Goal: Information Seeking & Learning: Learn about a topic

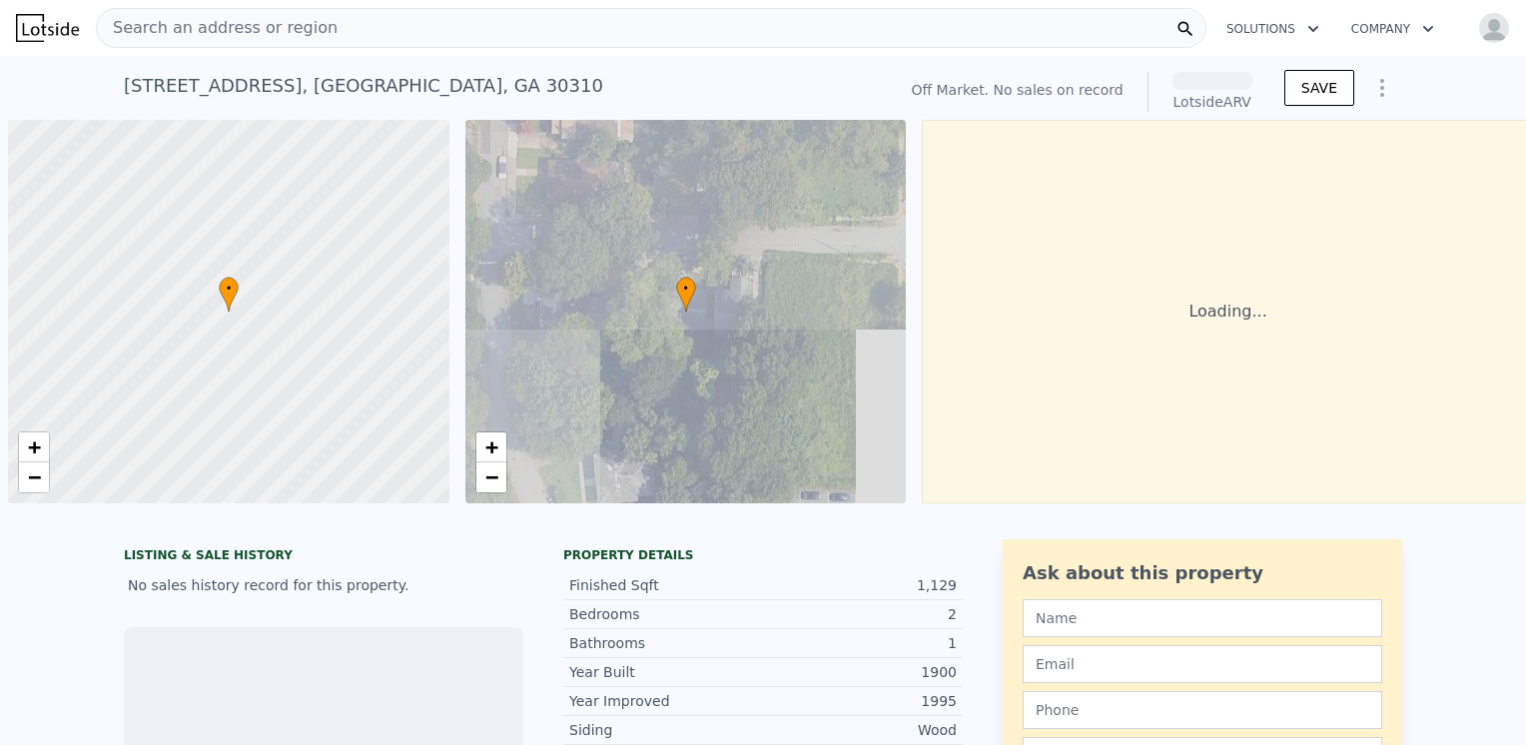
scroll to position [0, 8]
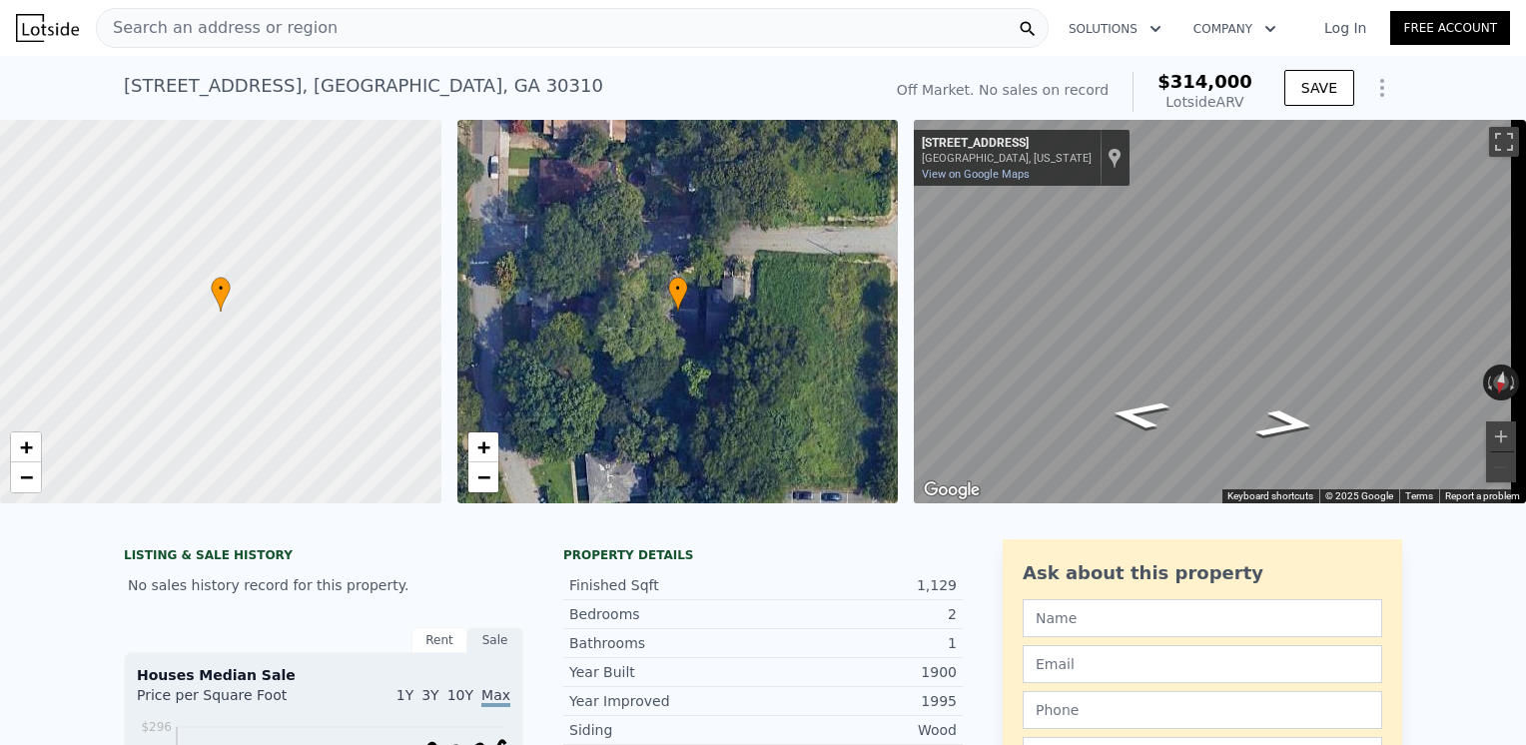
click at [322, 24] on div "Search an address or region" at bounding box center [572, 28] width 953 height 40
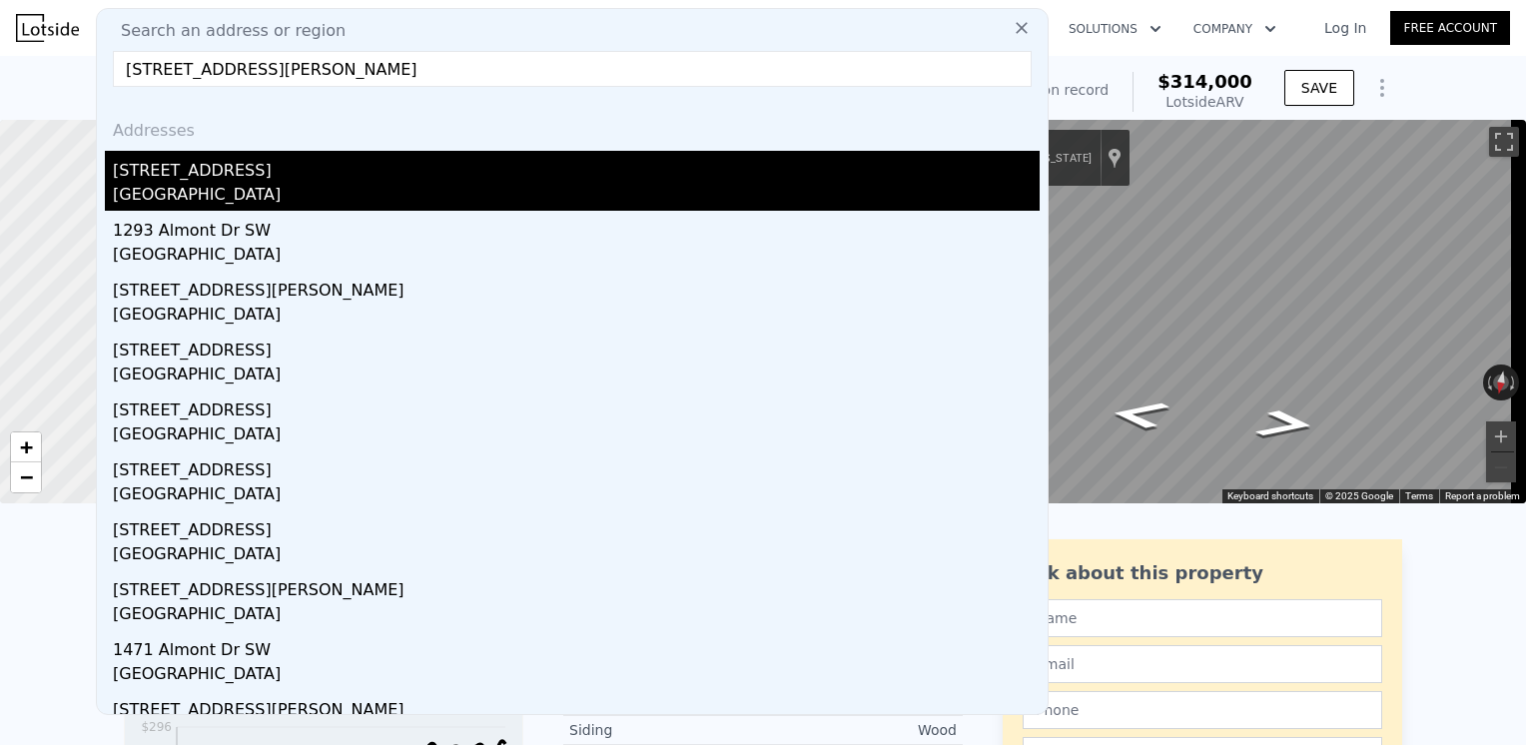
type input "1273 Almont Dr SW, Atlanta, GA 30310"
click at [204, 187] on div "Atlanta, GA 30310" at bounding box center [576, 197] width 927 height 28
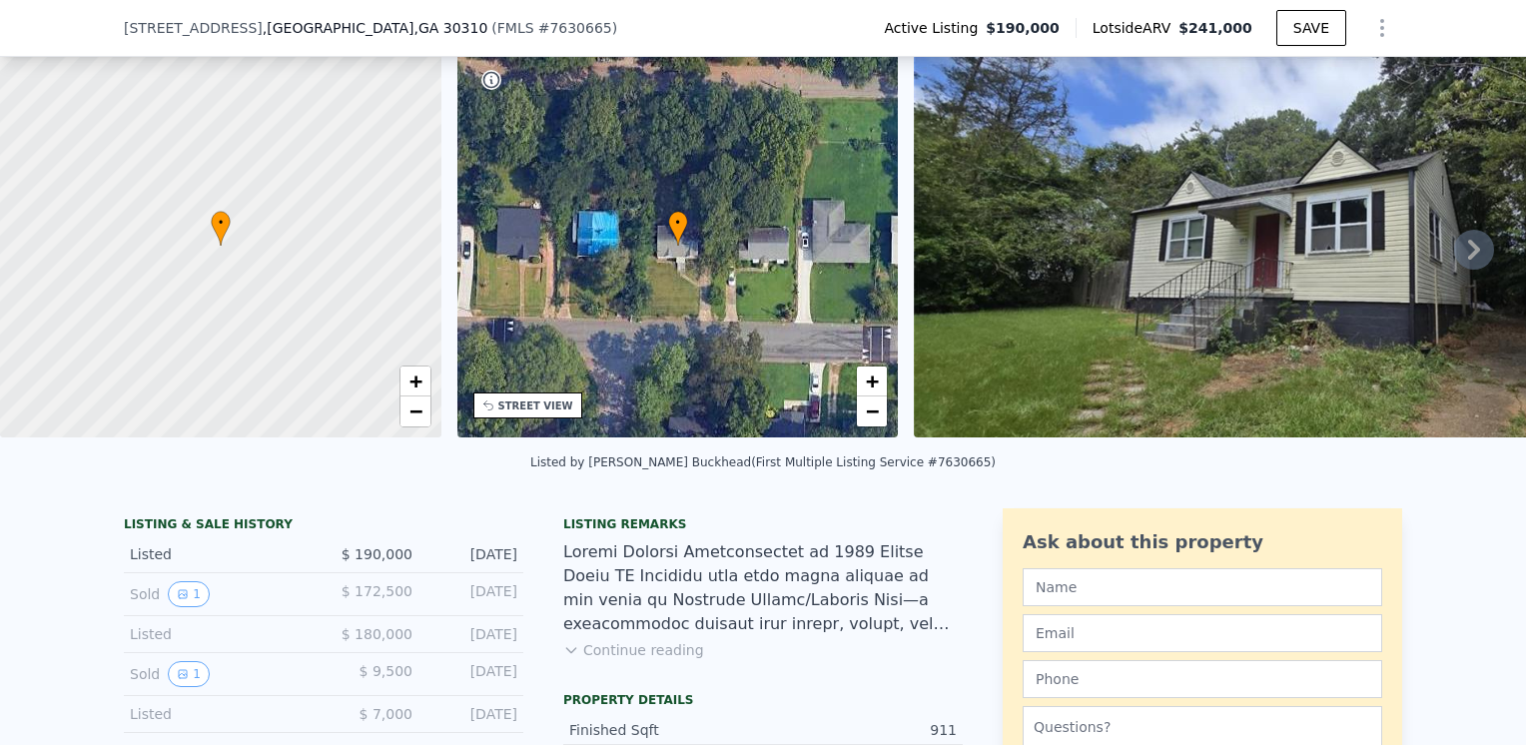
scroll to position [92, 0]
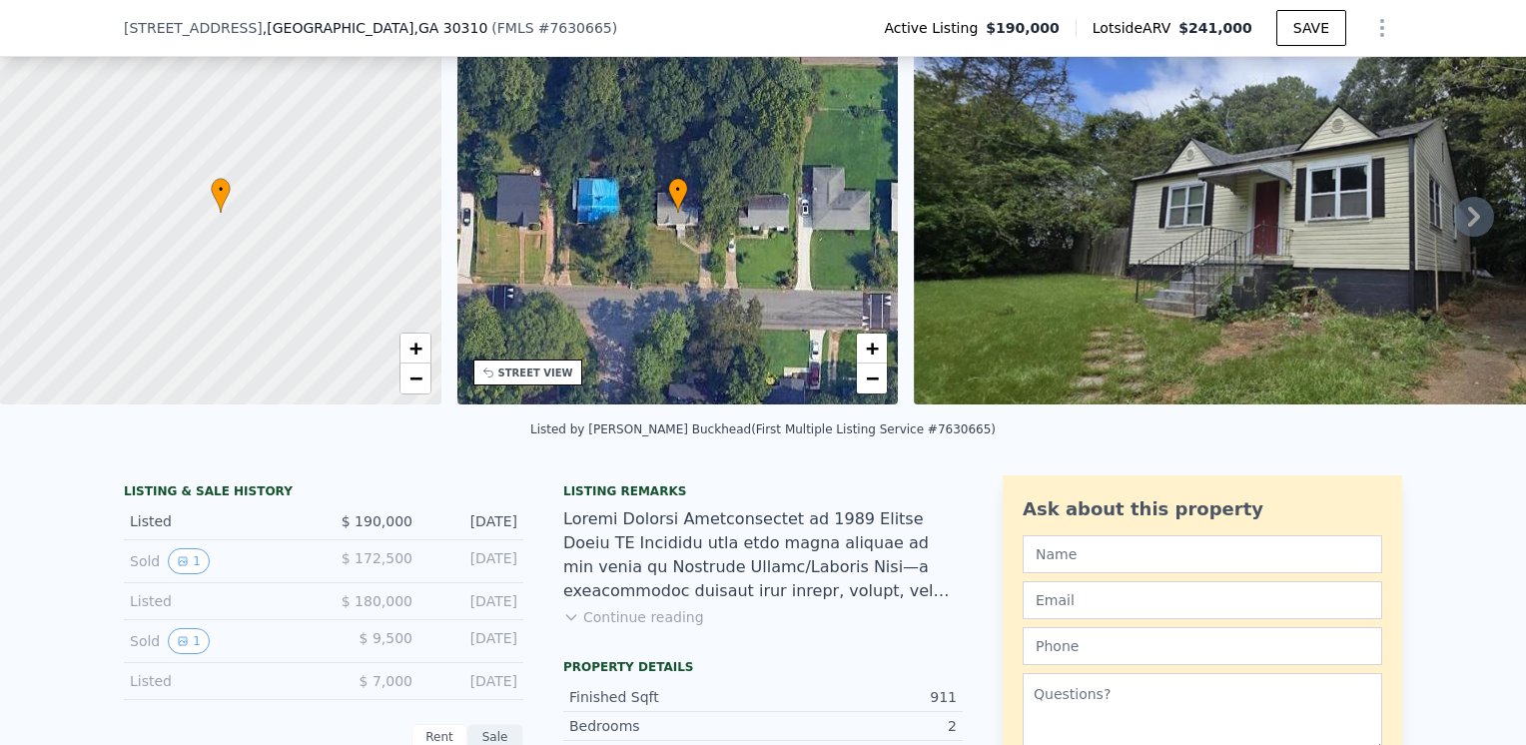
drag, startPoint x: 671, startPoint y: 629, endPoint x: 684, endPoint y: 631, distance: 13.1
click at [674, 627] on button "Continue reading" at bounding box center [633, 617] width 141 height 20
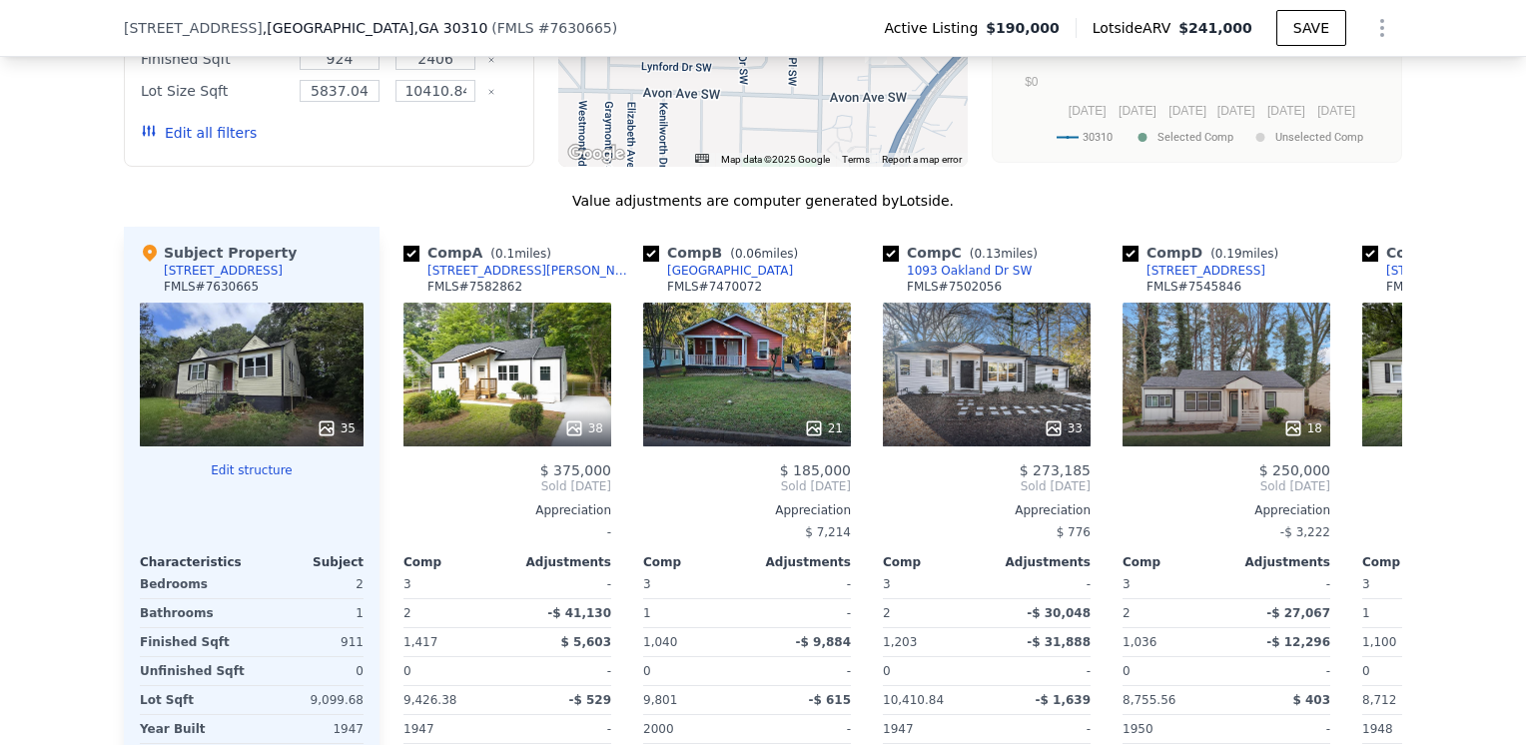
scroll to position [2589, 0]
click at [1371, 466] on icon at bounding box center [1378, 486] width 40 height 40
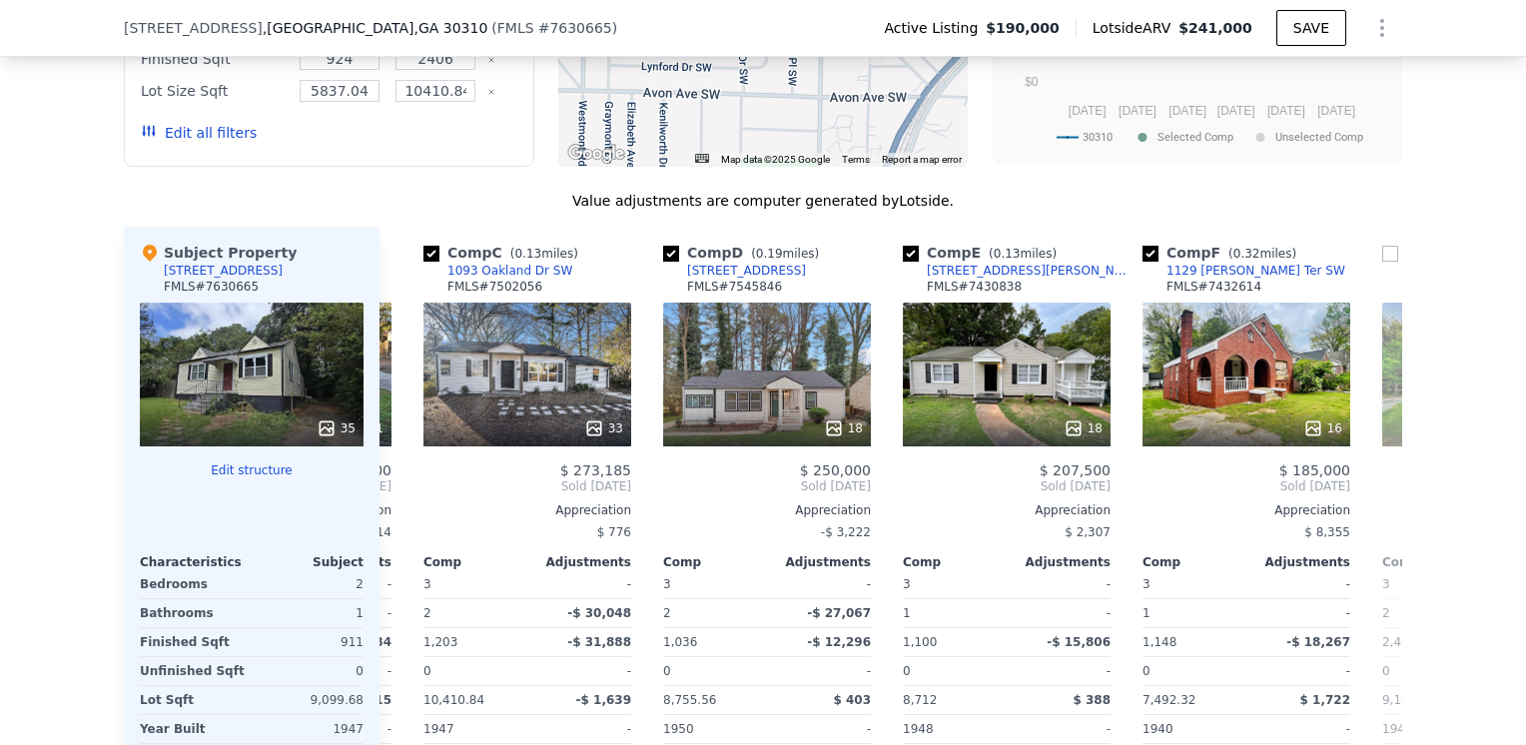
scroll to position [0, 479]
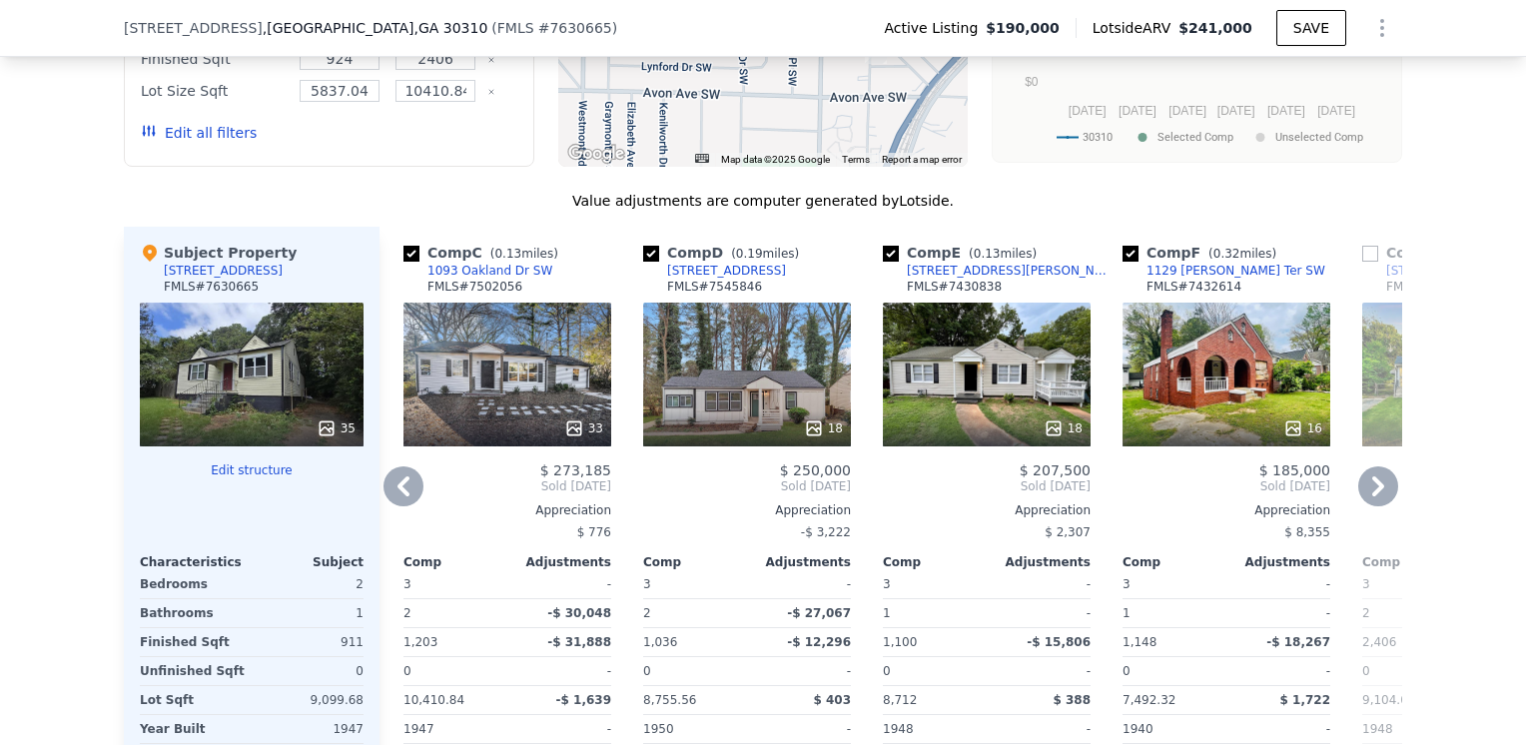
click at [1372, 476] on icon at bounding box center [1378, 486] width 12 height 20
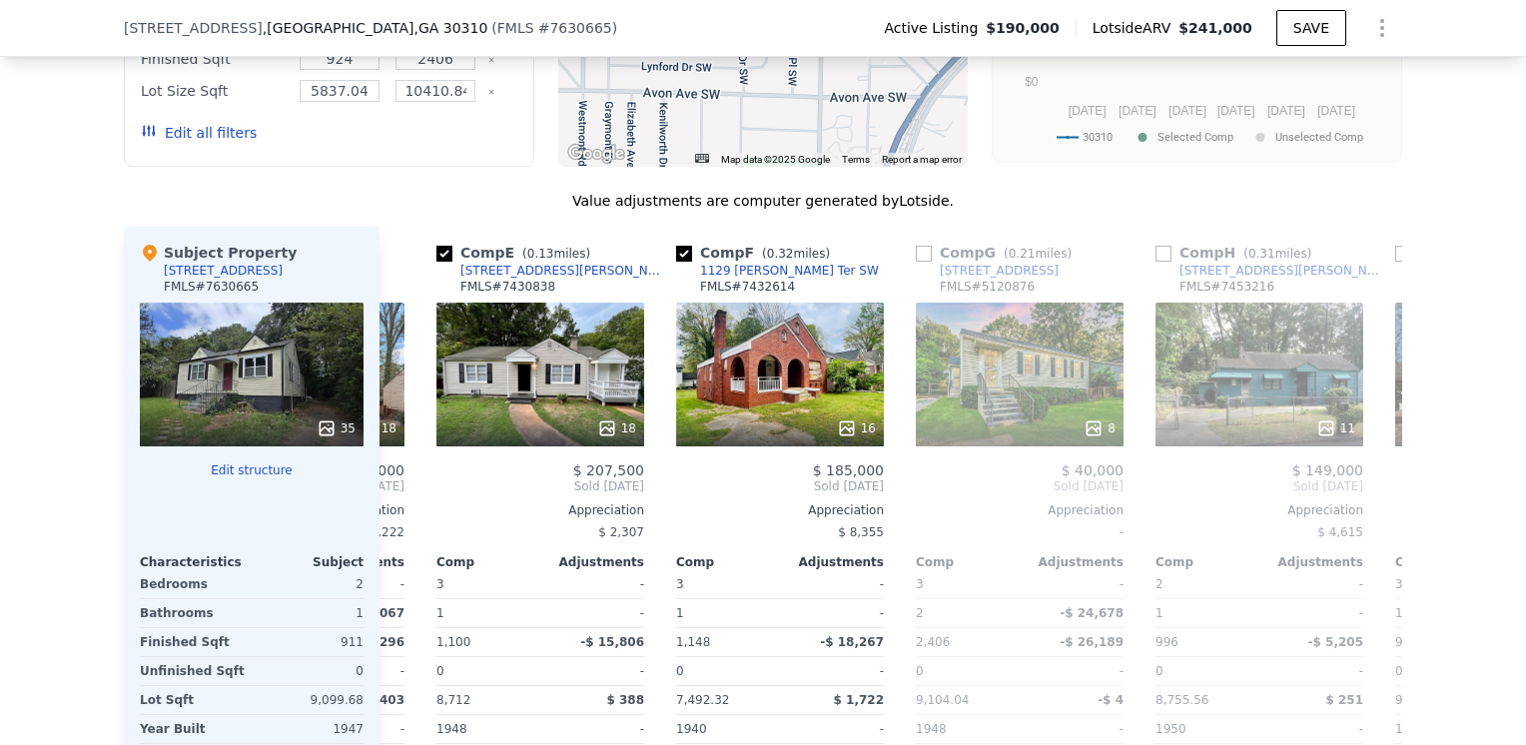
scroll to position [0, 959]
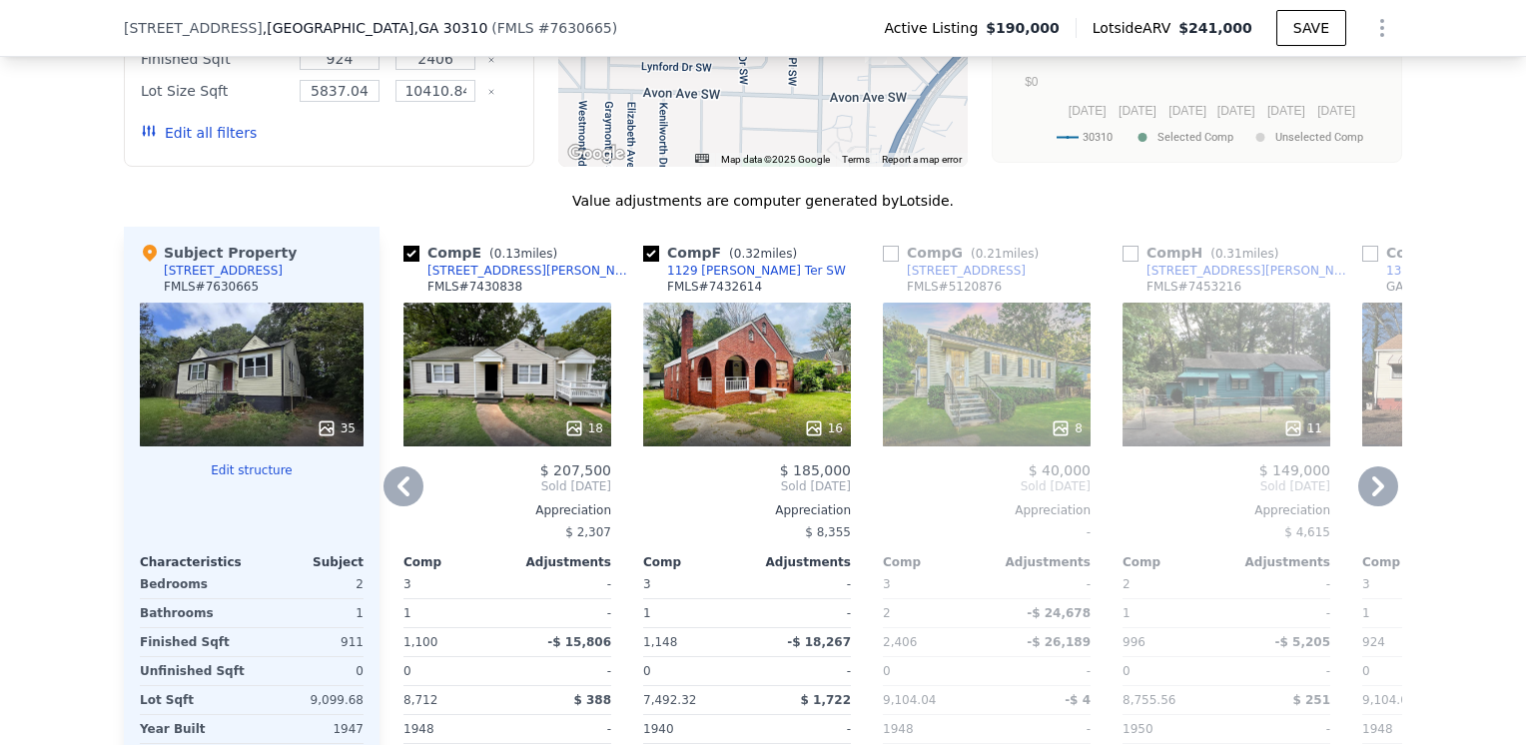
drag, startPoint x: 461, startPoint y: 501, endPoint x: 440, endPoint y: 659, distance: 159.3
click at [440, 659] on div "$ 207,500 Sold Aug 2024 Appreciation $ 2,307 Comp Adjustments 3 - 1 - 1,100 -$ …" at bounding box center [508, 657] width 208 height 391
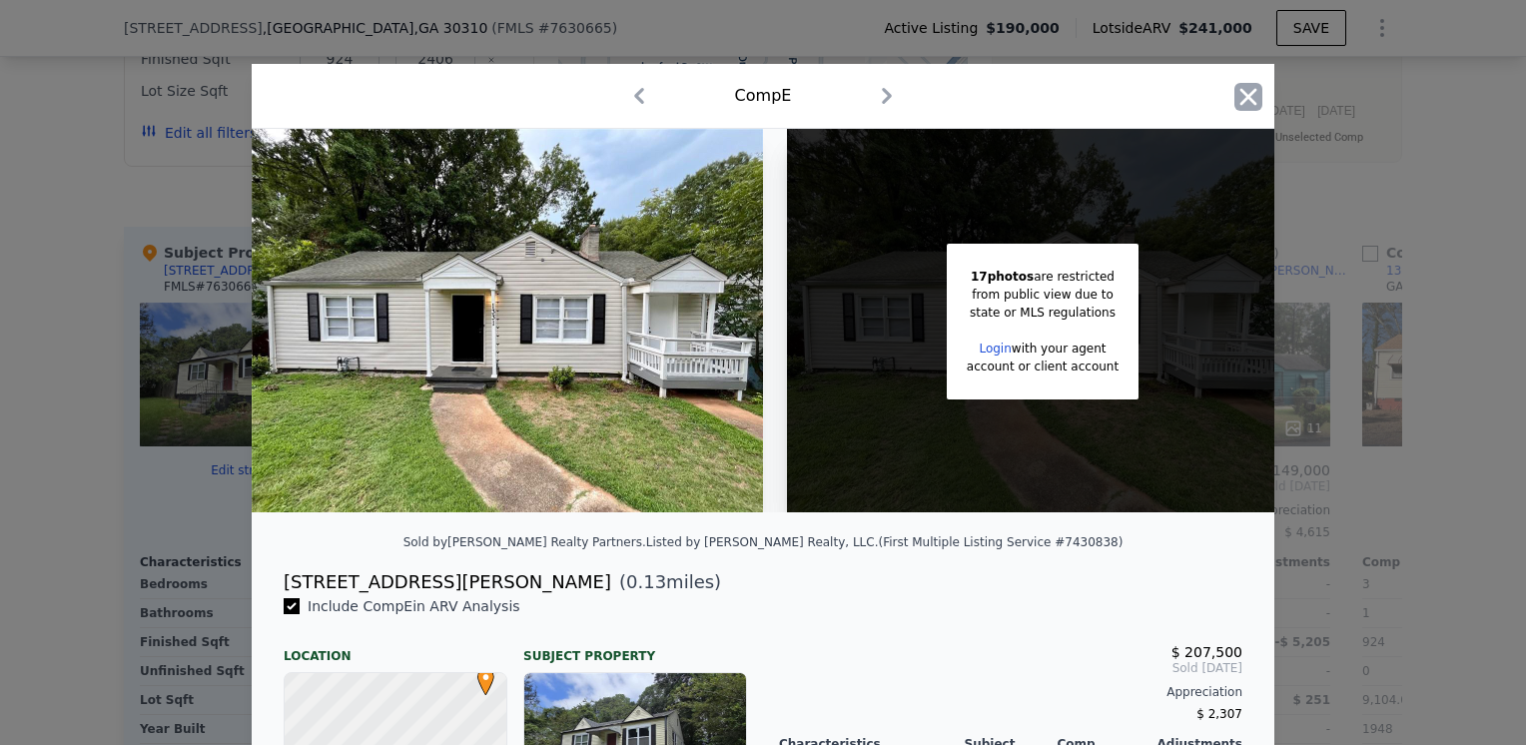
click at [1241, 98] on icon "button" at bounding box center [1249, 96] width 17 height 17
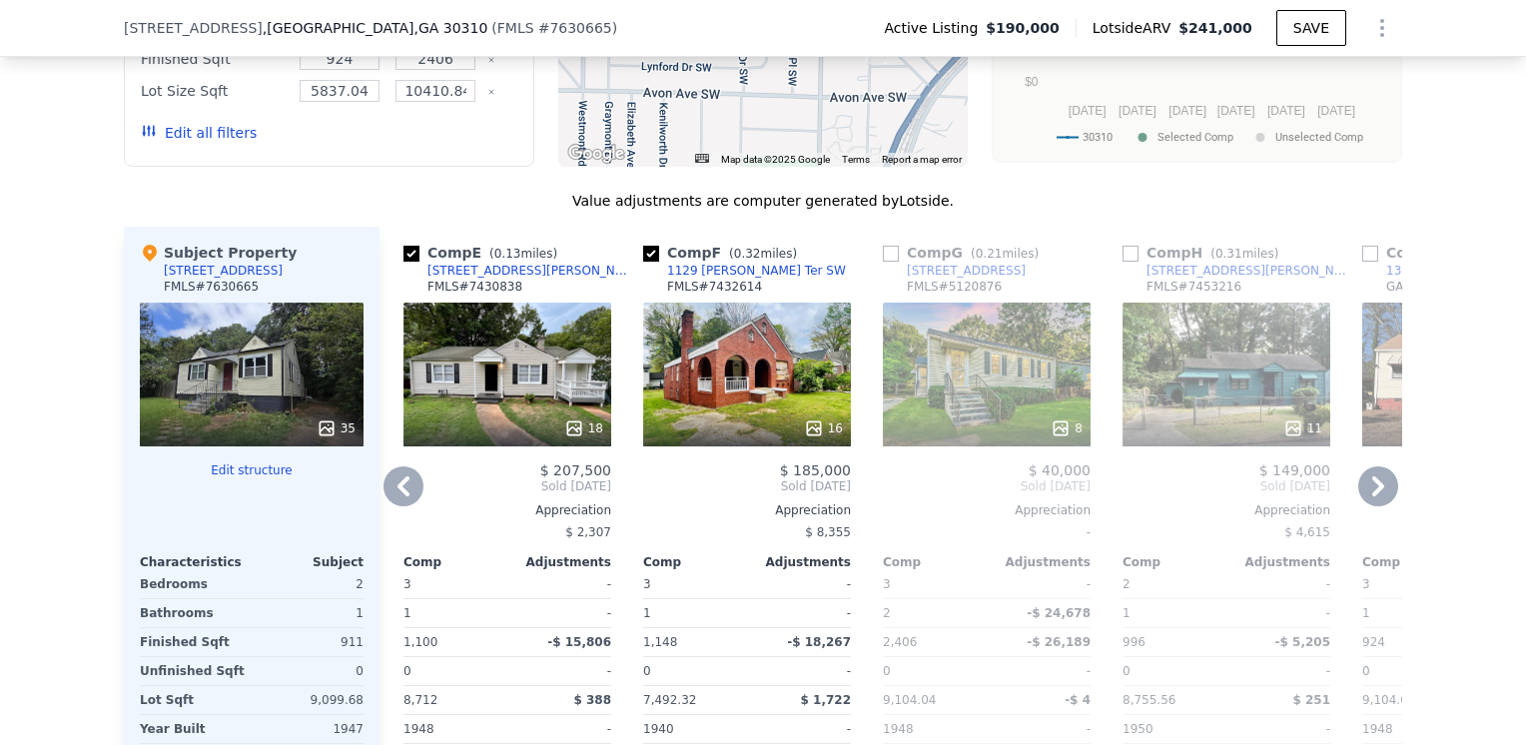
click at [398, 476] on icon at bounding box center [404, 486] width 12 height 20
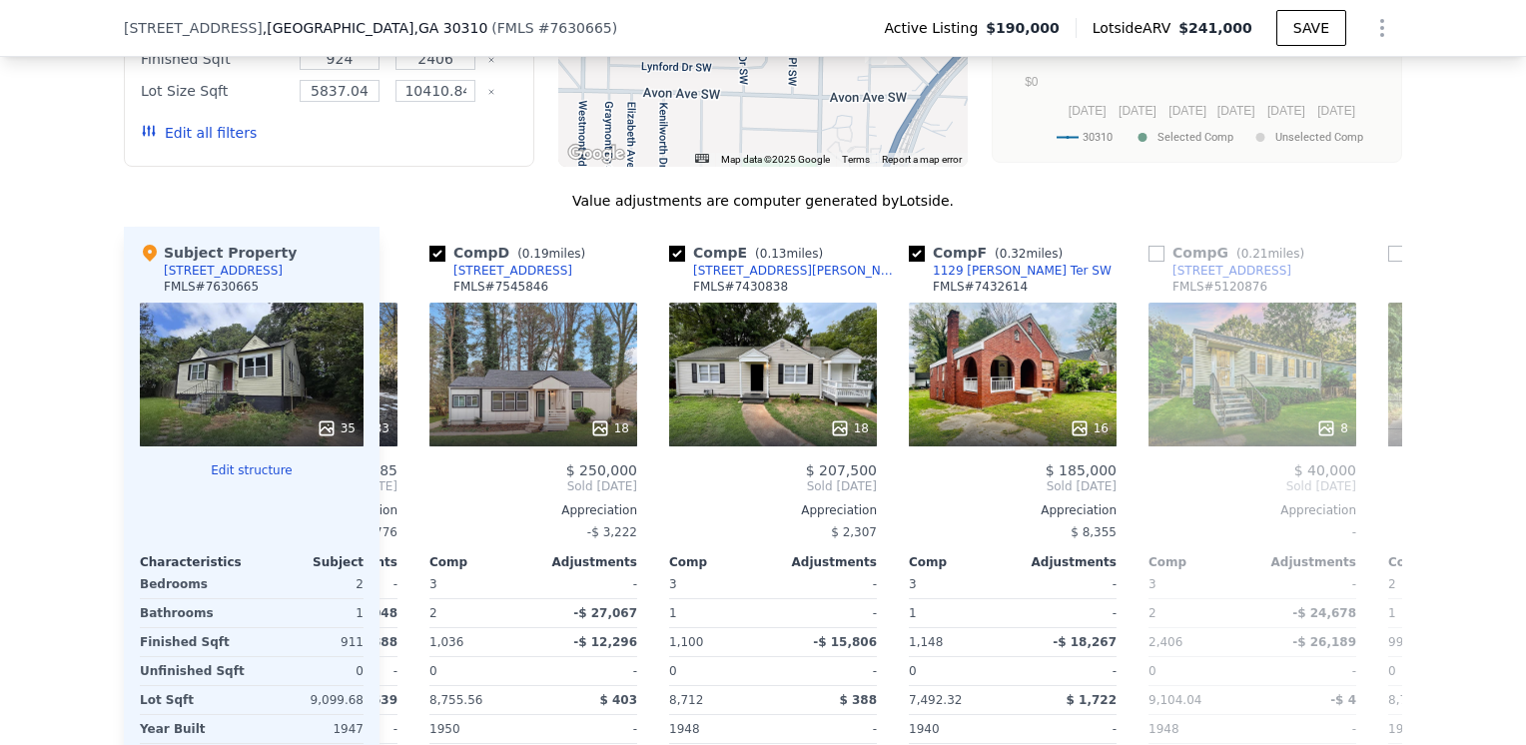
scroll to position [0, 479]
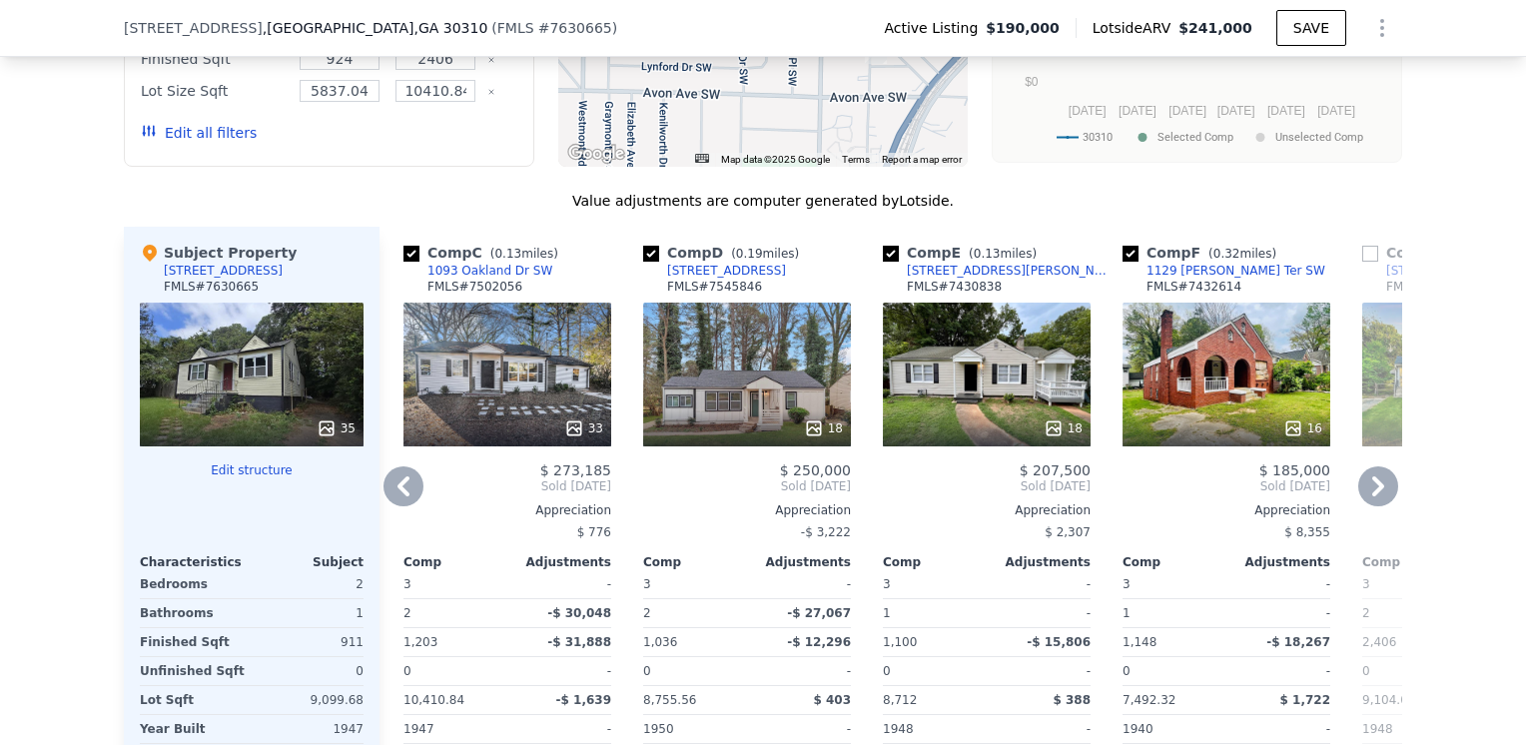
click at [398, 466] on icon at bounding box center [404, 486] width 40 height 40
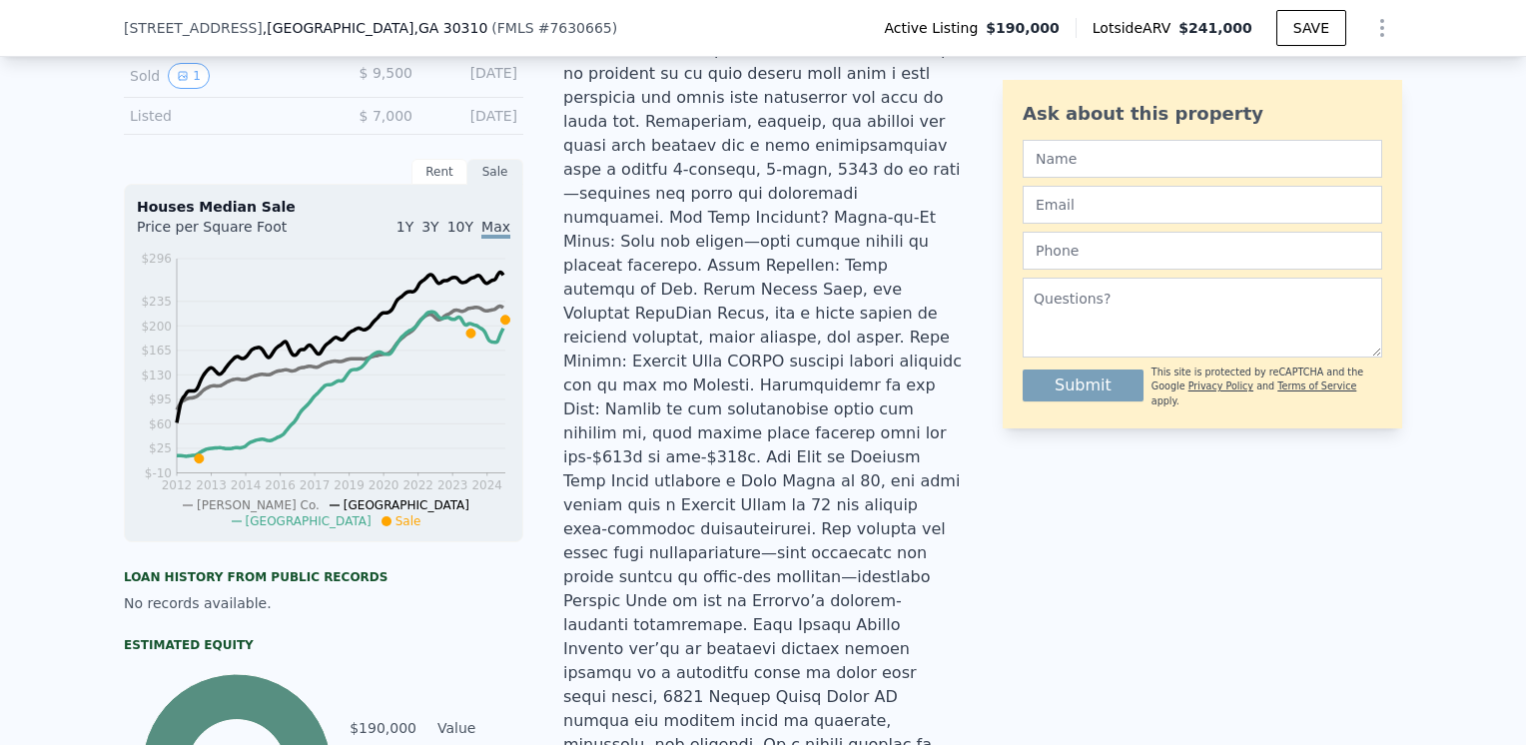
scroll to position [591, 0]
